Goal: Navigation & Orientation: Understand site structure

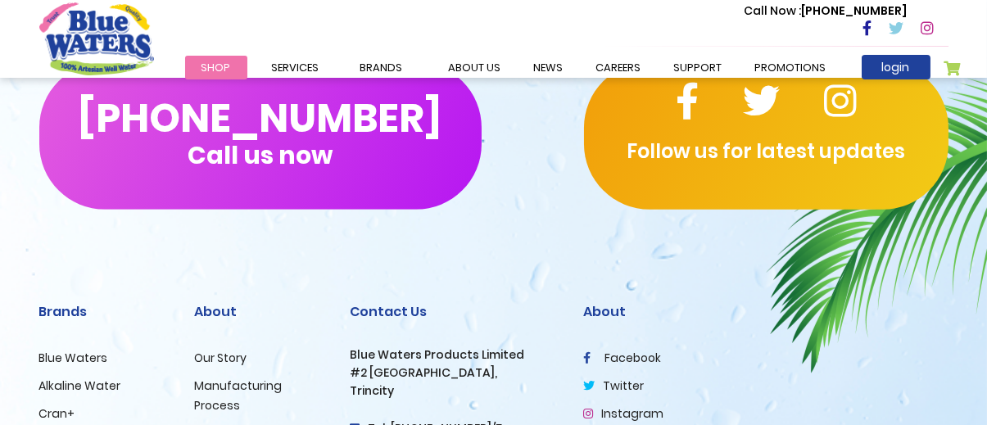
scroll to position [2649, 0]
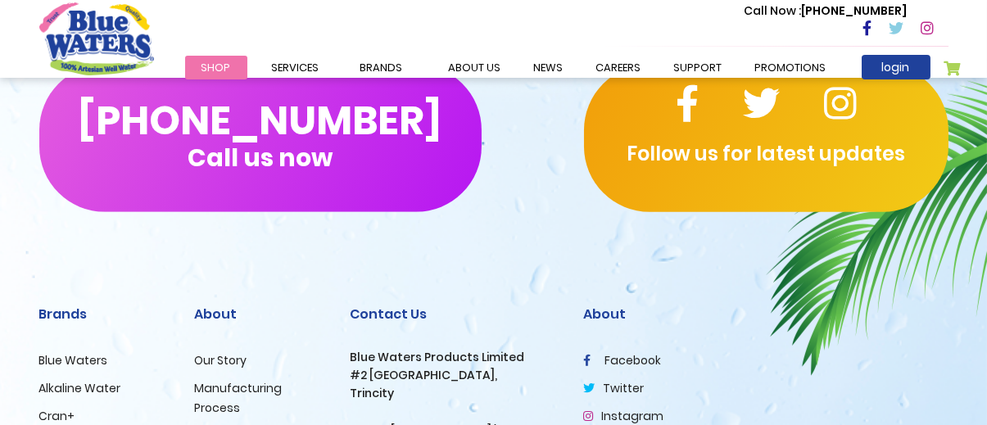
click at [81, 369] on link "Blue Waters" at bounding box center [73, 360] width 69 height 16
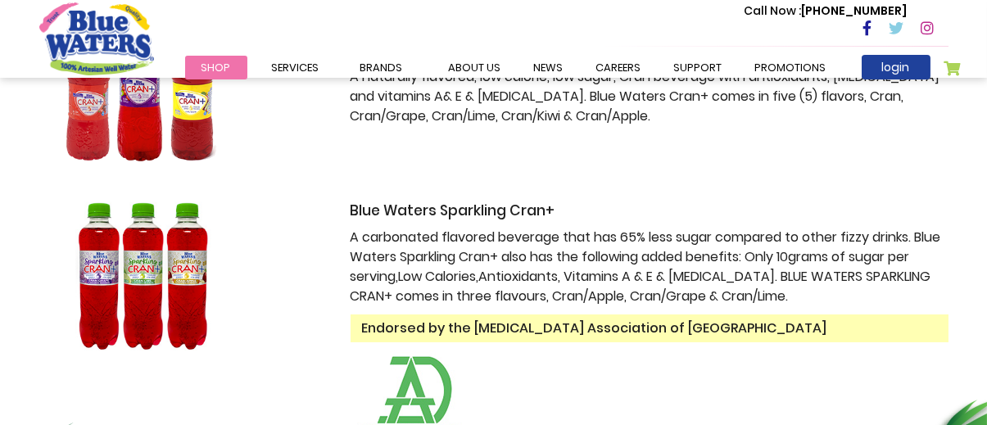
scroll to position [246, 0]
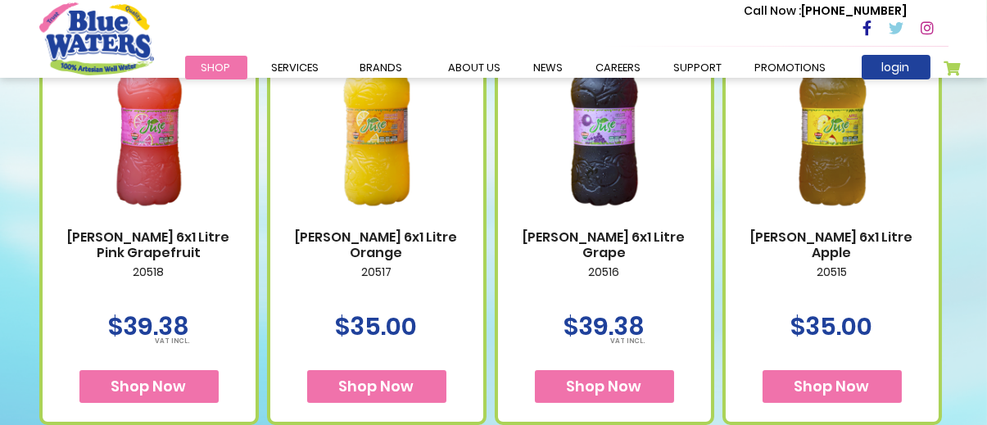
scroll to position [573, 0]
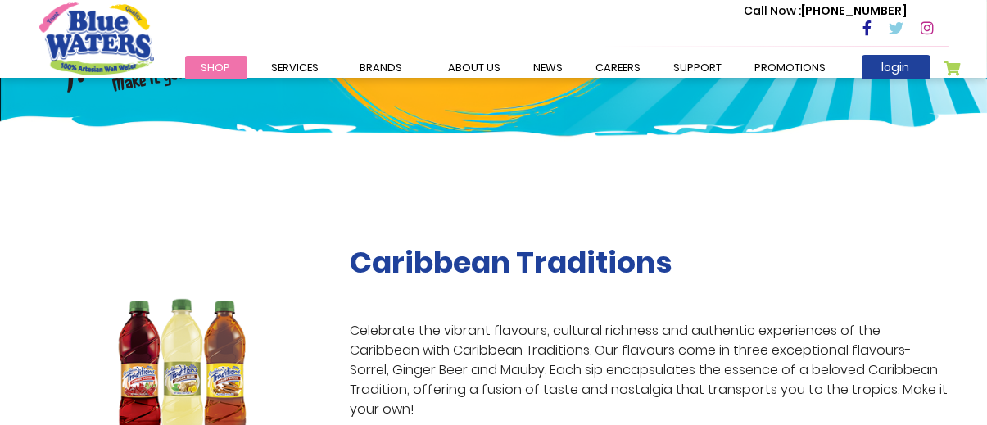
scroll to position [328, 0]
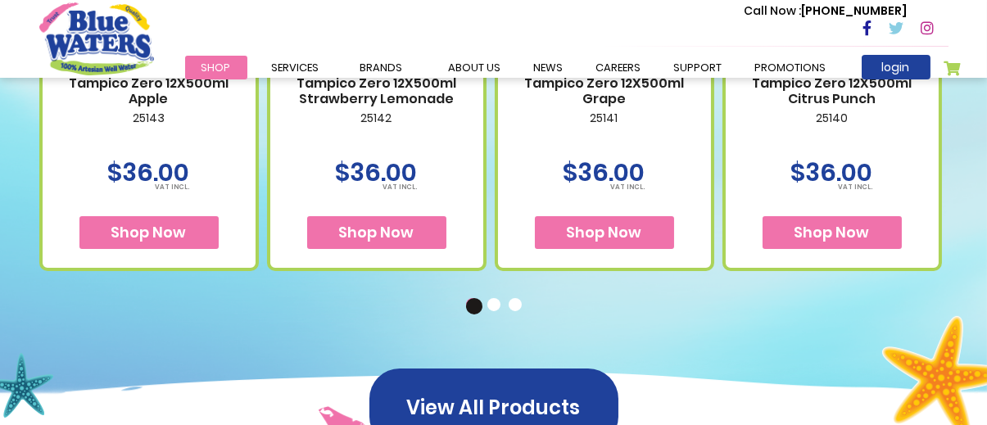
scroll to position [819, 0]
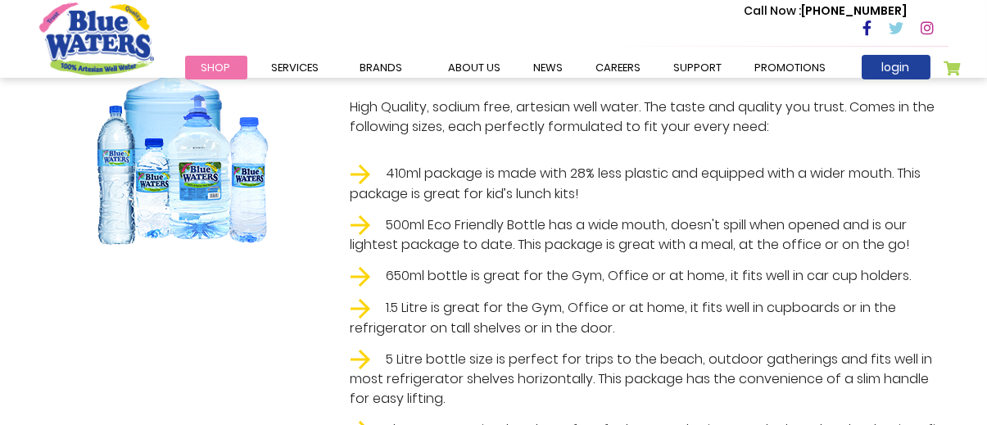
scroll to position [410, 0]
